Goal: Task Accomplishment & Management: Manage account settings

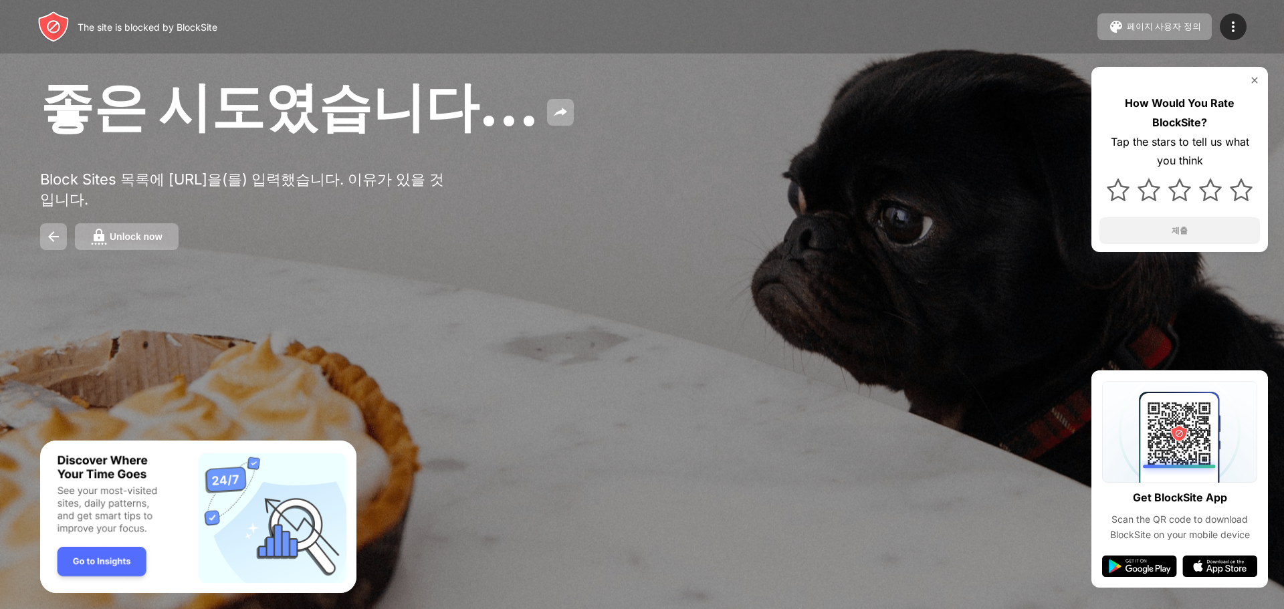
click at [167, 245] on button "Unlock now" at bounding box center [127, 236] width 104 height 27
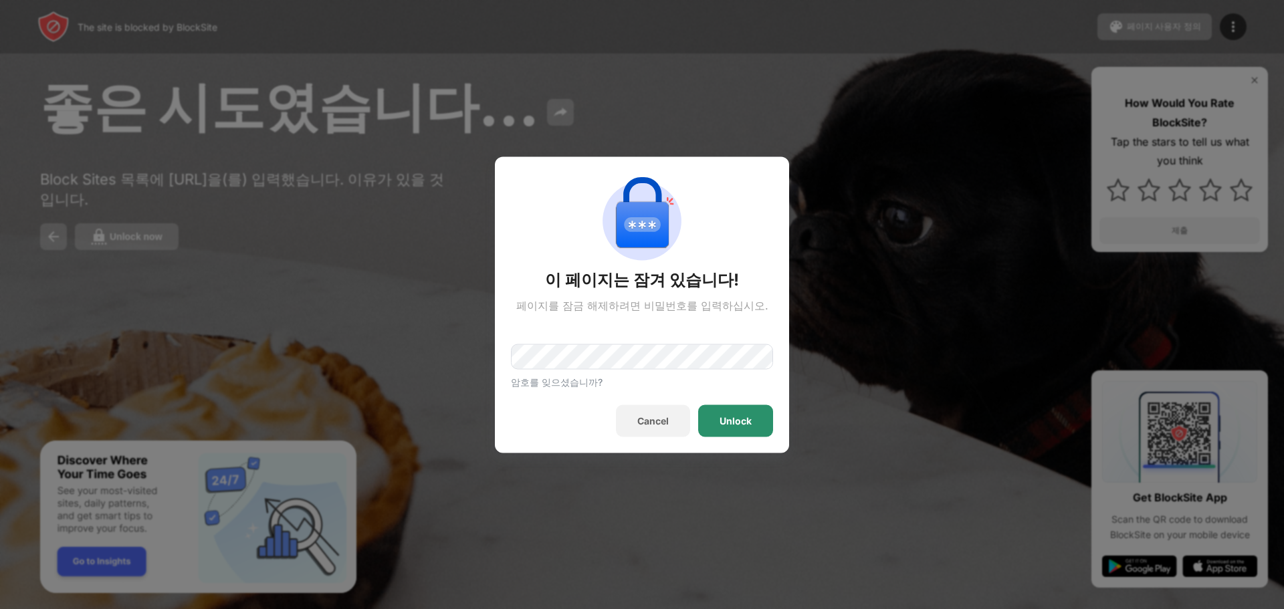
click at [738, 421] on div "Unlock" at bounding box center [736, 420] width 32 height 11
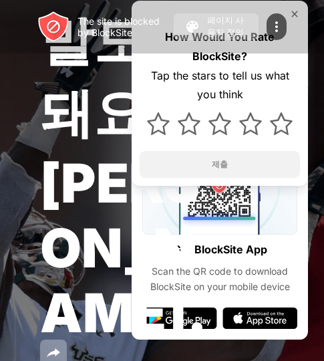
scroll to position [112, 0]
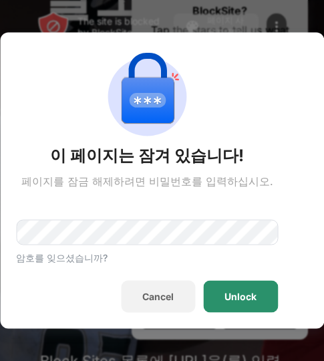
click at [243, 298] on div "Unlock" at bounding box center [241, 297] width 32 height 11
